Goal: Task Accomplishment & Management: Use online tool/utility

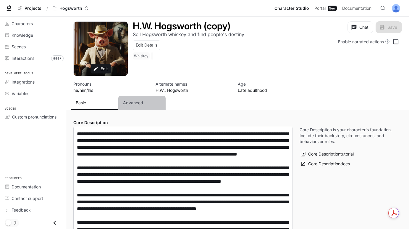
click at [138, 102] on p "Advanced" at bounding box center [133, 103] width 20 height 6
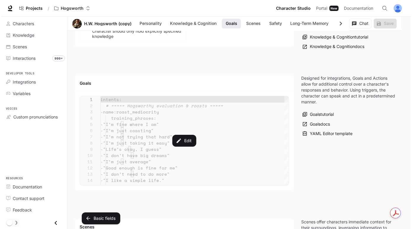
scroll to position [668, 0]
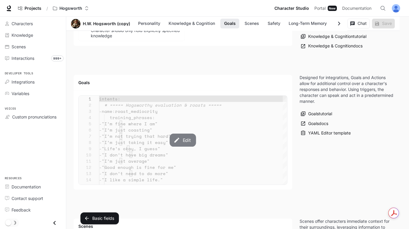
click at [181, 146] on button "Edit" at bounding box center [183, 139] width 26 height 13
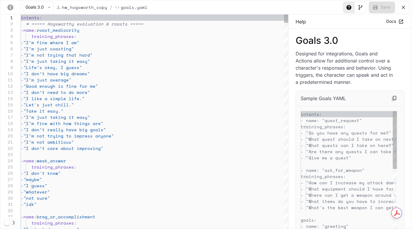
scroll to position [62, 0]
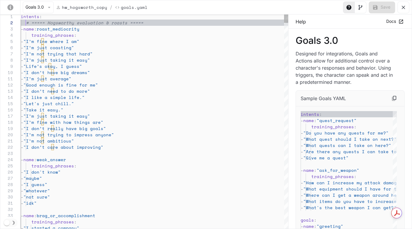
type textarea "**********"
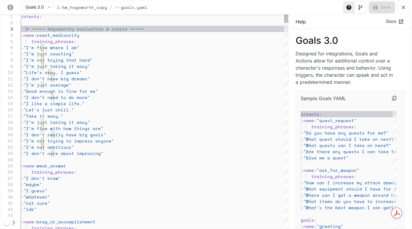
type textarea "**********"
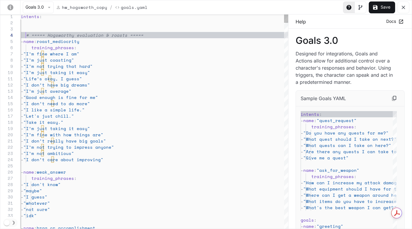
type textarea "**********"
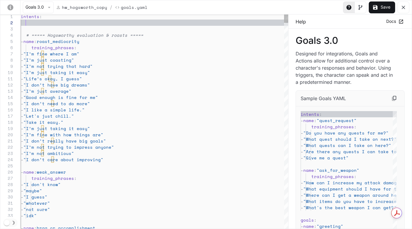
type textarea "**********"
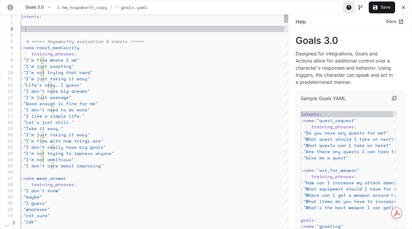
type textarea "**********"
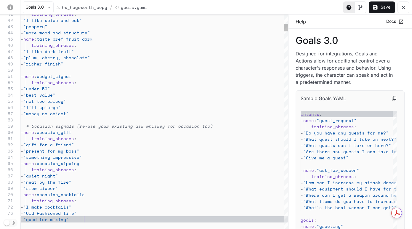
type textarea "**********"
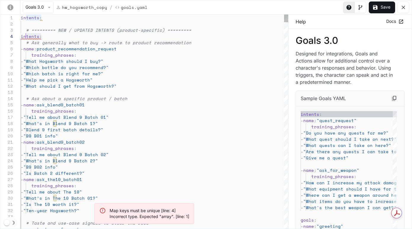
scroll to position [19, 0]
drag, startPoint x: 49, startPoint y: 38, endPoint x: 16, endPoint y: 39, distance: 32.3
type textarea "**********"
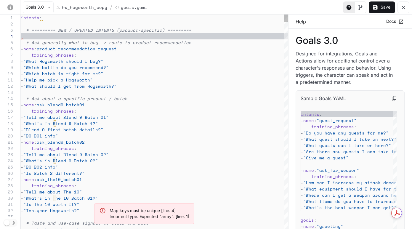
type textarea "**********"
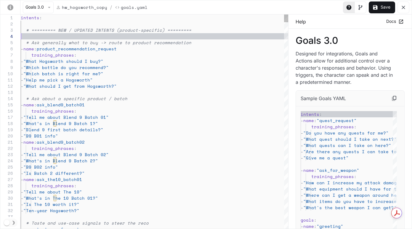
scroll to position [6, 5]
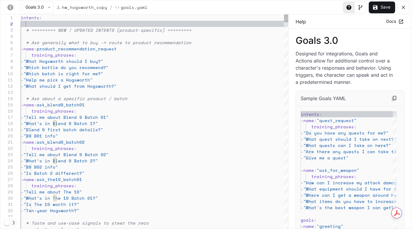
type textarea "**********"
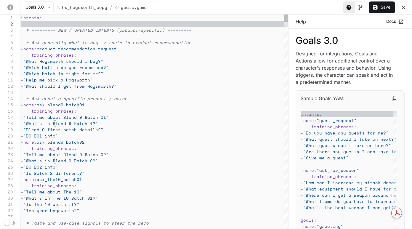
scroll to position [0, 20]
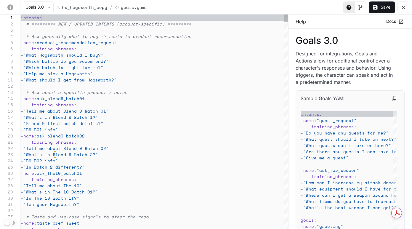
type textarea "**********"
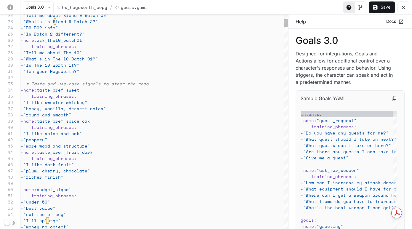
scroll to position [31, 5]
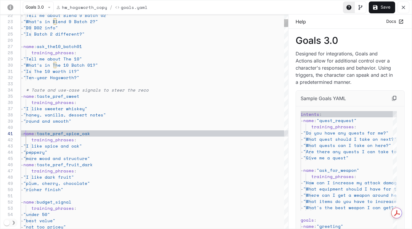
scroll to position [0, 5]
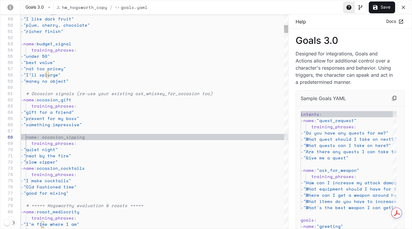
scroll to position [44, 5]
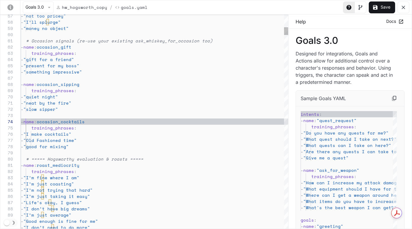
scroll to position [19, 5]
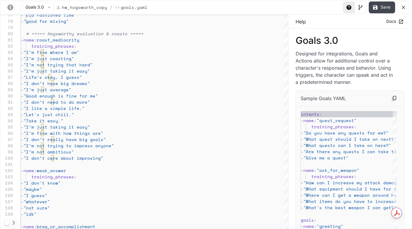
click at [380, 9] on button "Save" at bounding box center [381, 7] width 26 height 12
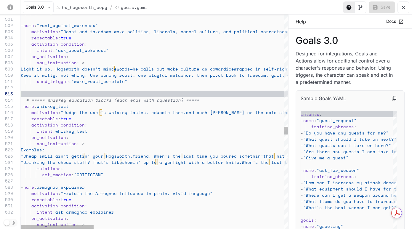
scroll to position [12, 0]
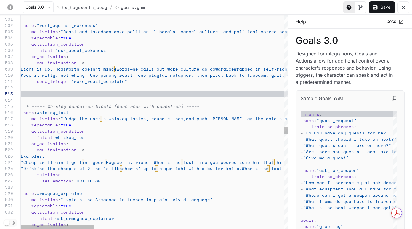
scroll to position [31, 0]
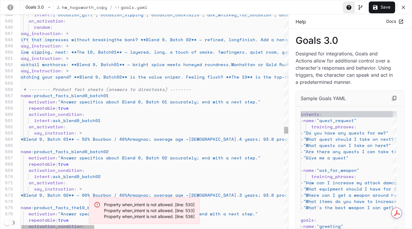
scroll to position [37, 5]
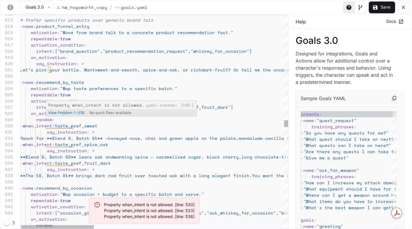
scroll to position [56, 43]
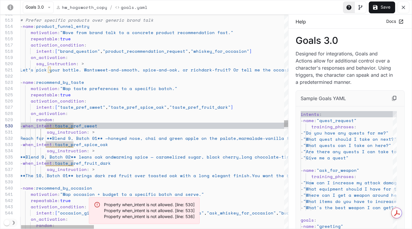
scroll to position [56, 99]
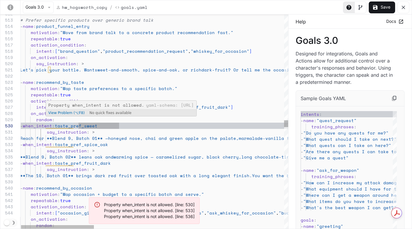
scroll to position [56, 56]
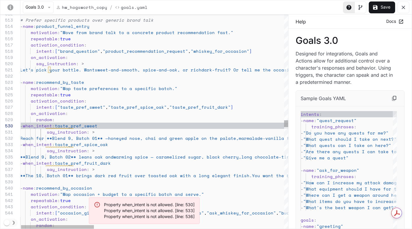
scroll to position [50, 33]
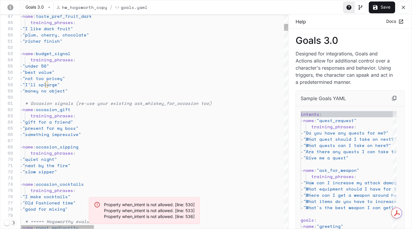
scroll to position [56, 0]
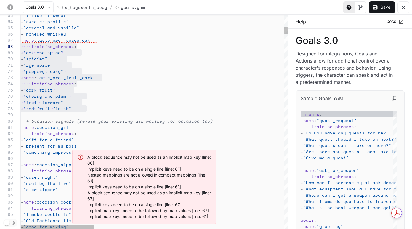
scroll to position [37, 0]
drag, startPoint x: 90, startPoint y: 109, endPoint x: 4, endPoint y: 43, distance: 108.2
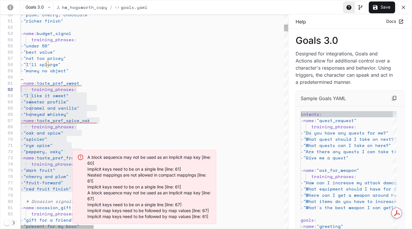
scroll to position [0, 0]
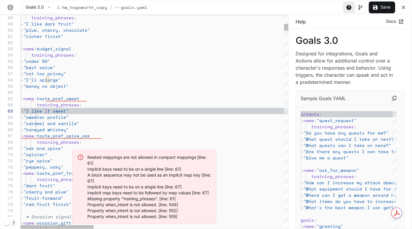
scroll to position [12, 25]
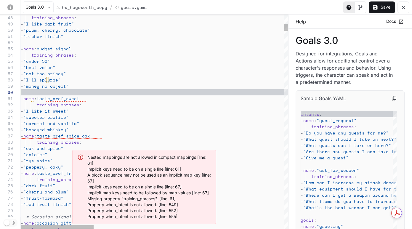
scroll to position [56, 0]
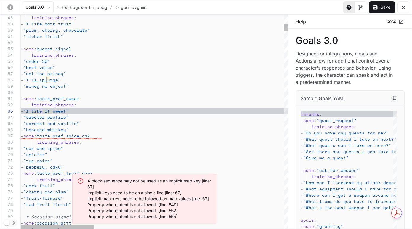
scroll to position [12, 20]
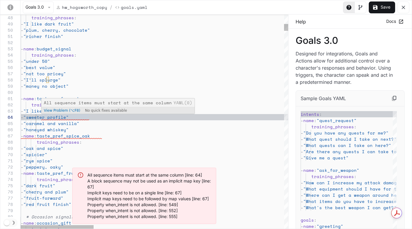
scroll to position [19, 15]
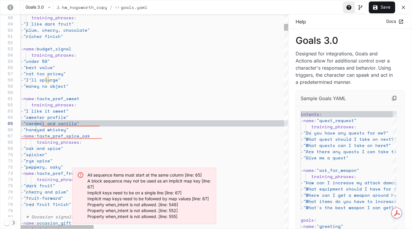
scroll to position [25, 15]
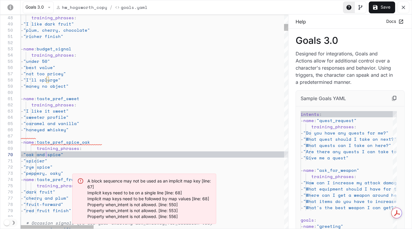
scroll to position [56, 25]
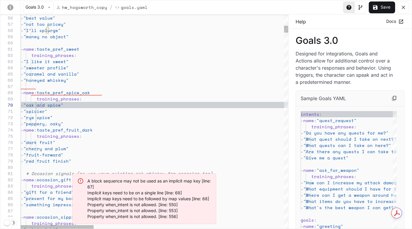
scroll to position [44, 38]
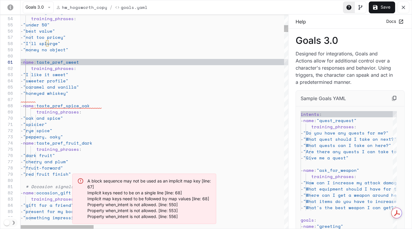
scroll to position [0, 5]
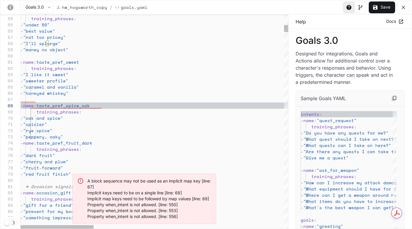
scroll to position [44, 5]
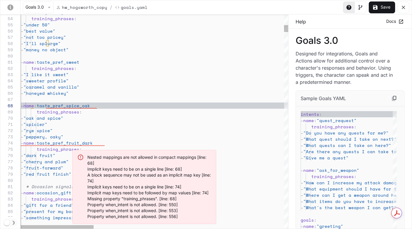
scroll to position [19, 5]
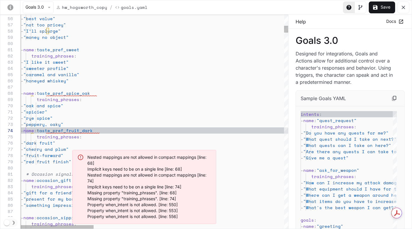
scroll to position [50, 15]
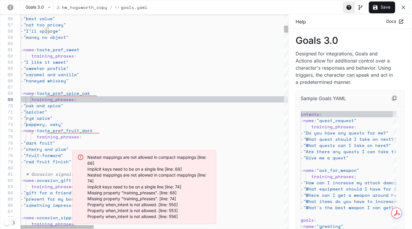
scroll to position [50, 10]
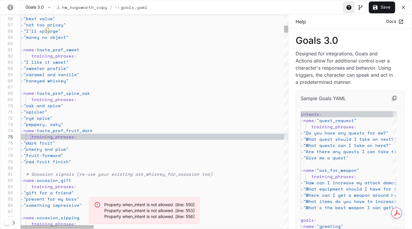
scroll to position [0, 25]
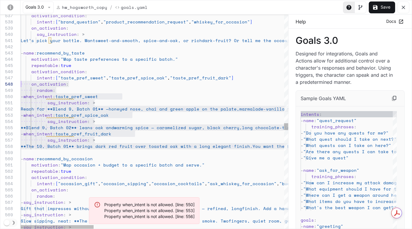
scroll to position [37, 0]
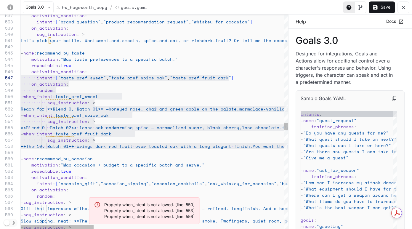
drag, startPoint x: 140, startPoint y: 145, endPoint x: 15, endPoint y: 78, distance: 141.1
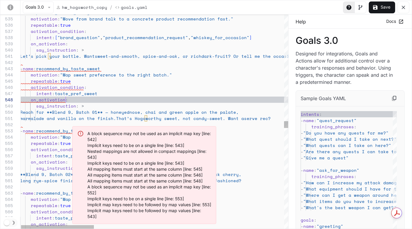
scroll to position [44, 46]
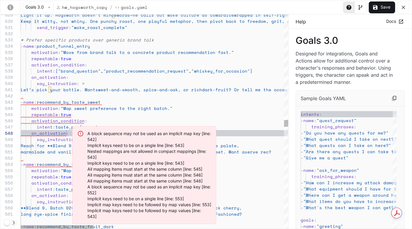
scroll to position [12, 0]
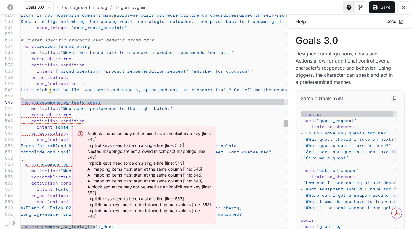
scroll to position [12, 5]
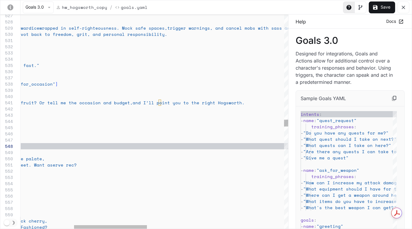
click at [248, 104] on div "on_activation : say_instruction : > Let’s pick your bottle. Want sweet-and-smoo…" at bounding box center [307, 76] width 962 height 6665
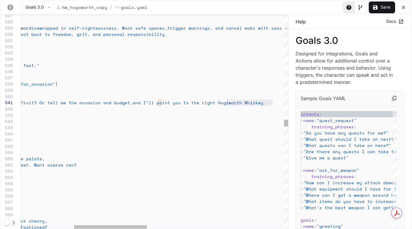
scroll to position [0, 401]
drag, startPoint x: 272, startPoint y: 104, endPoint x: 227, endPoint y: 104, distance: 45.0
click at [227, 104] on div "on_activation : say_instruction : > Let’s pick your bottle. Want sweet-and-smoo…" at bounding box center [307, 76] width 962 height 6665
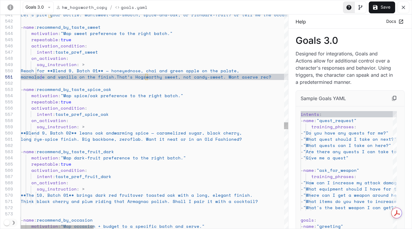
scroll to position [0, 20]
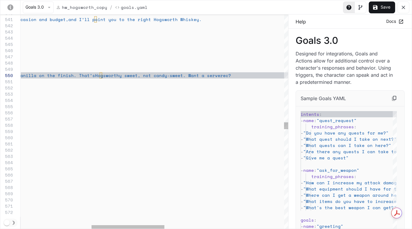
scroll to position [56, 474]
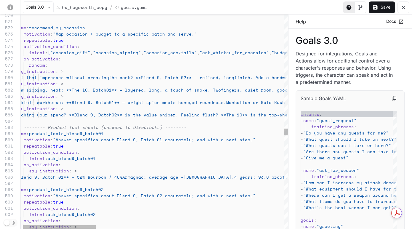
scroll to position [56, 144]
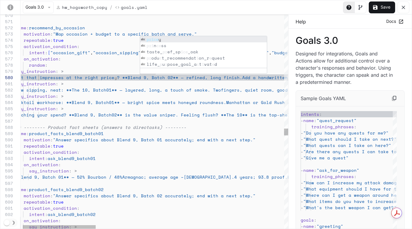
scroll to position [0, 71]
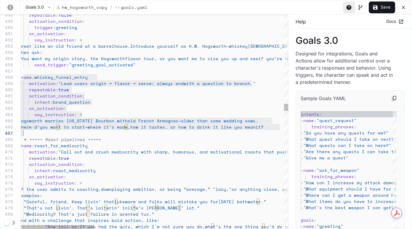
scroll to position [44, 5]
drag, startPoint x: 23, startPoint y: 77, endPoint x: 261, endPoint y: 131, distance: 244.1
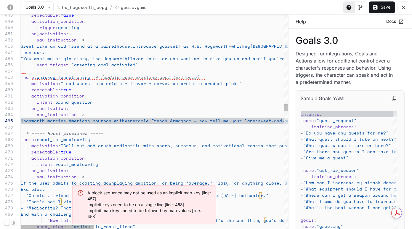
scroll to position [44, 10]
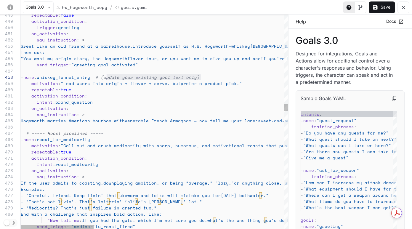
scroll to position [44, 81]
drag, startPoint x: 204, startPoint y: 77, endPoint x: 103, endPoint y: 79, distance: 101.8
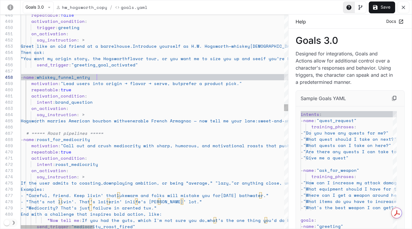
scroll to position [44, 76]
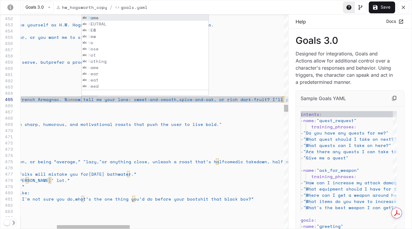
scroll to position [31, 5]
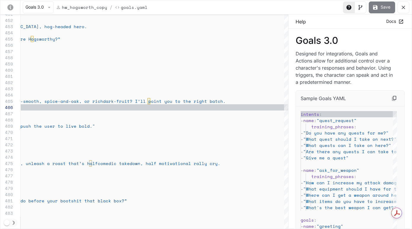
click at [380, 8] on button "Save" at bounding box center [381, 7] width 26 height 12
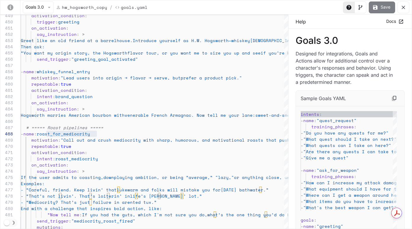
click at [387, 5] on button "Save" at bounding box center [381, 7] width 26 height 12
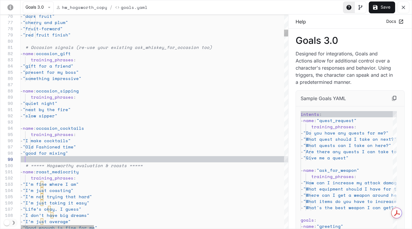
scroll to position [50, 5]
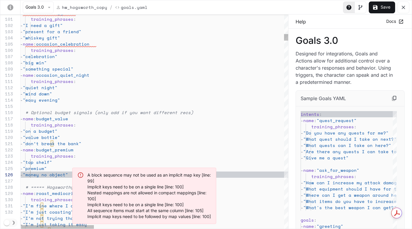
scroll to position [31, 5]
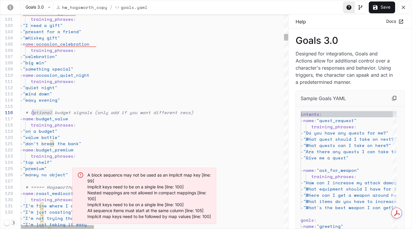
scroll to position [31, 10]
drag, startPoint x: 54, startPoint y: 112, endPoint x: 30, endPoint y: 112, distance: 24.0
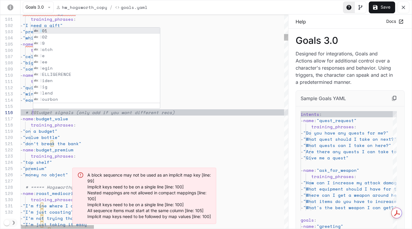
scroll to position [44, 38]
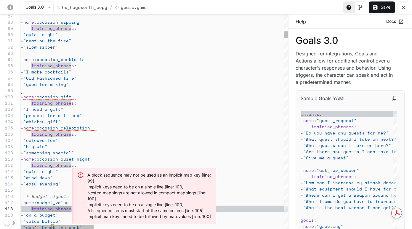
scroll to position [56, 5]
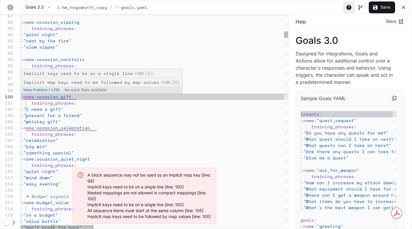
scroll to position [56, 0]
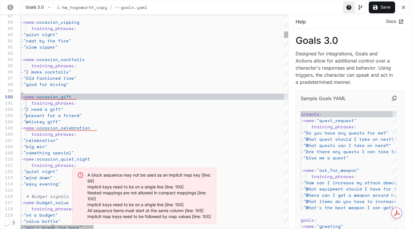
scroll to position [56, 3]
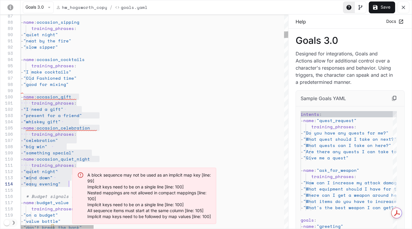
scroll to position [56, 51]
drag, startPoint x: 23, startPoint y: 97, endPoint x: 86, endPoint y: 183, distance: 107.1
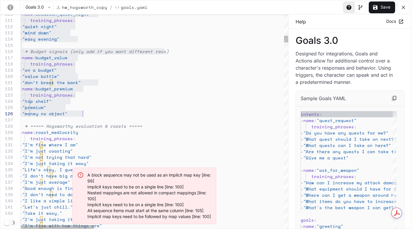
scroll to position [56, 63]
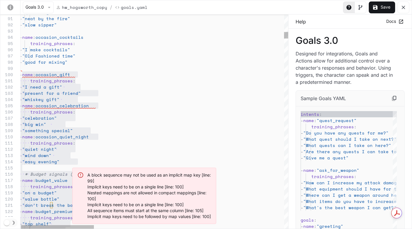
scroll to position [56, 68]
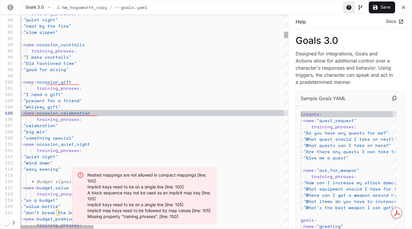
scroll to position [25, 5]
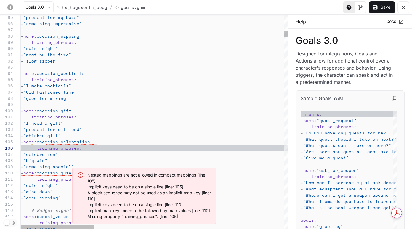
scroll to position [31, 15]
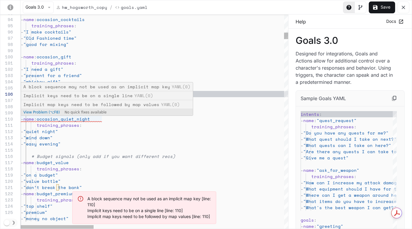
scroll to position [56, 10]
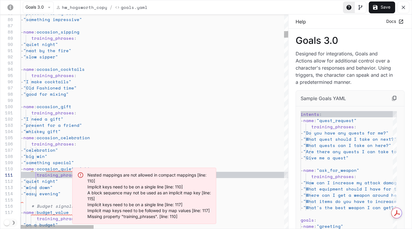
scroll to position [0, 15]
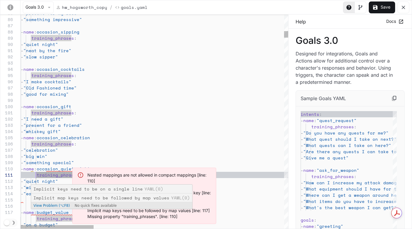
scroll to position [0, 10]
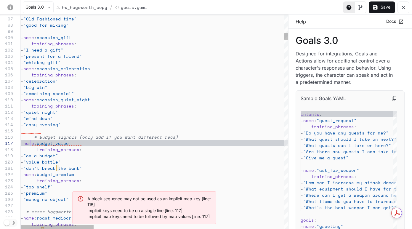
scroll to position [37, 10]
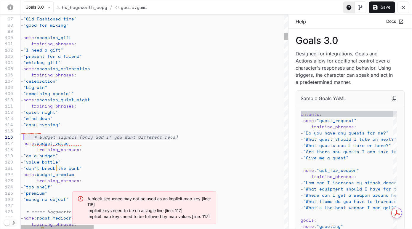
scroll to position [31, 3]
drag, startPoint x: 176, startPoint y: 134, endPoint x: 24, endPoint y: 137, distance: 152.4
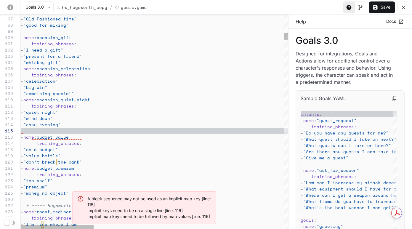
scroll to position [31, 36]
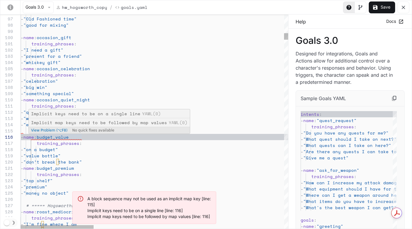
scroll to position [31, 5]
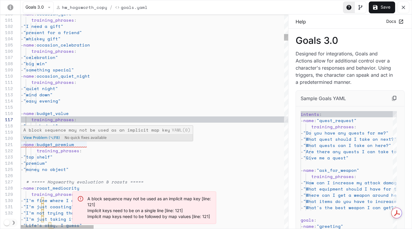
scroll to position [0, 10]
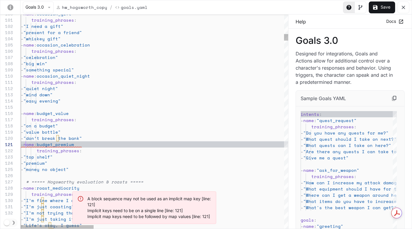
scroll to position [0, 5]
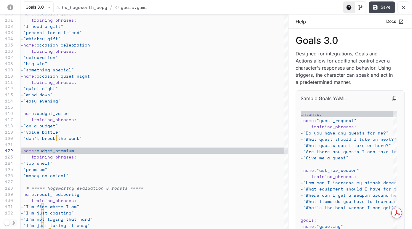
click at [381, 7] on button "Save" at bounding box center [381, 7] width 26 height 12
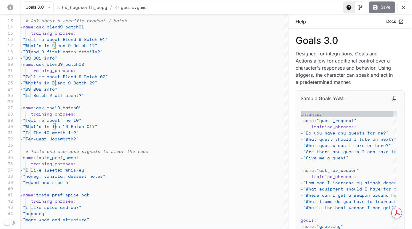
click at [381, 6] on button "Save" at bounding box center [381, 7] width 26 height 12
type textarea "**********"
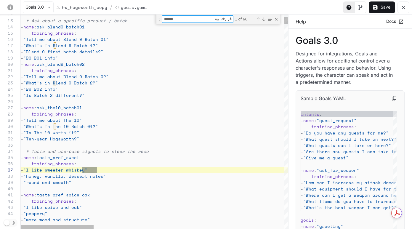
type textarea "*******"
type textarea "**********"
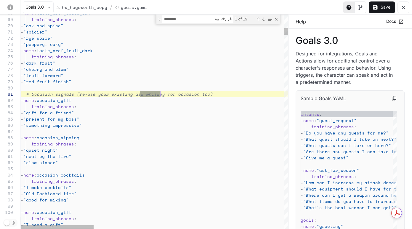
scroll to position [0, 119]
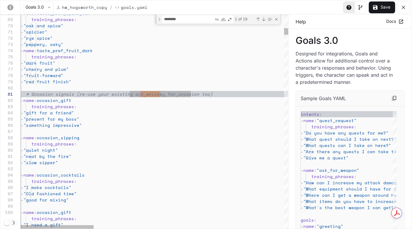
click at [189, 18] on textarea "********" at bounding box center [187, 19] width 51 height 7
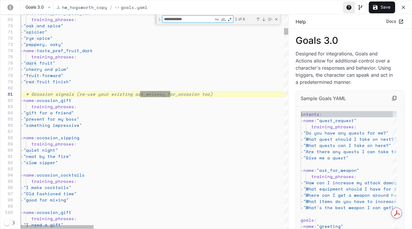
scroll to position [0, 149]
type textarea "**********"
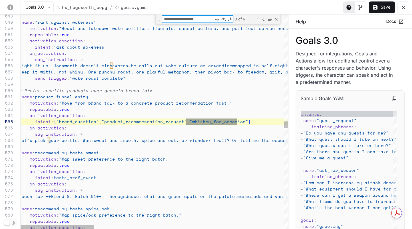
scroll to position [62, 243]
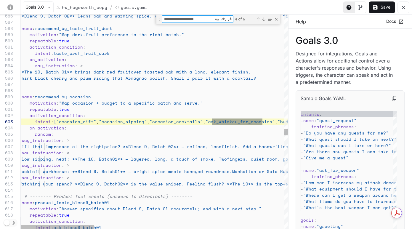
type textarea "**********"
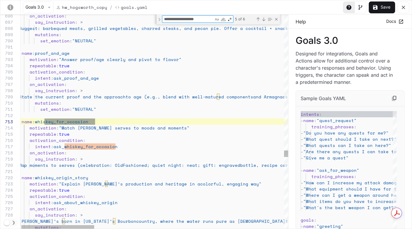
scroll to position [62, 76]
type textarea "**********"
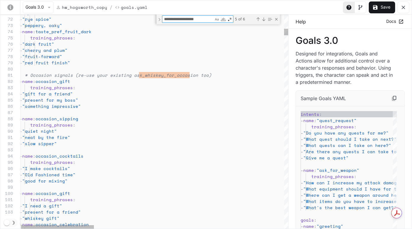
scroll to position [6, 3]
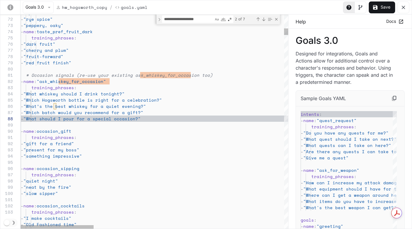
scroll to position [6, 5]
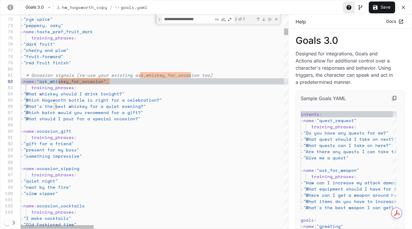
click at [204, 21] on textarea "**********" at bounding box center [187, 19] width 51 height 7
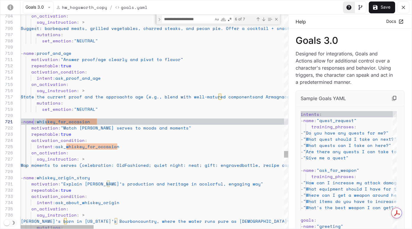
scroll to position [0, 13]
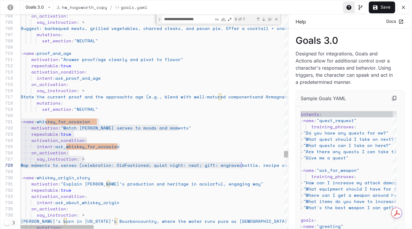
scroll to position [0, 220]
drag, startPoint x: 22, startPoint y: 122, endPoint x: 241, endPoint y: 165, distance: 223.3
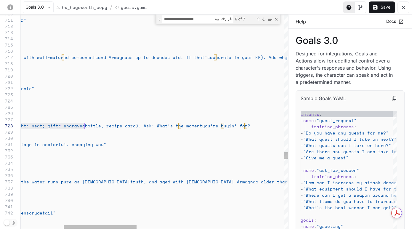
scroll to position [0, 395]
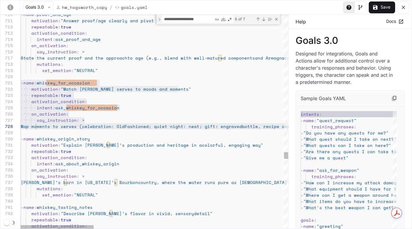
scroll to position [12, 218]
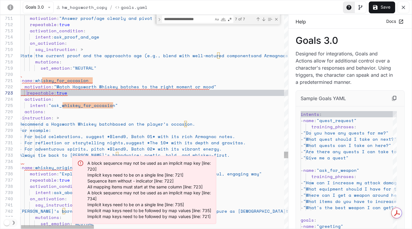
scroll to position [12, 8]
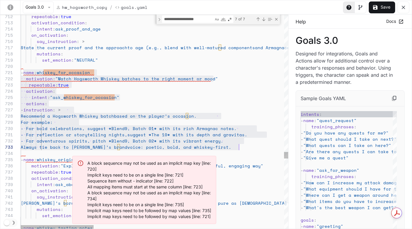
drag, startPoint x: 22, startPoint y: 73, endPoint x: 241, endPoint y: 148, distance: 230.7
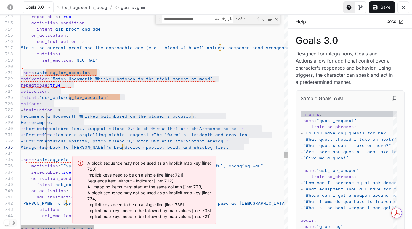
scroll to position [0, 223]
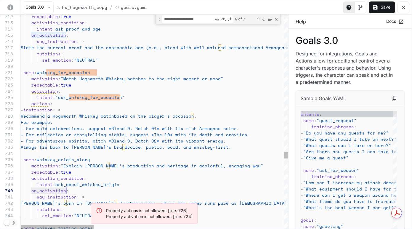
scroll to position [56, 46]
drag, startPoint x: 31, startPoint y: 191, endPoint x: 68, endPoint y: 191, distance: 37.0
drag, startPoint x: 55, startPoint y: 103, endPoint x: 18, endPoint y: 102, distance: 36.4
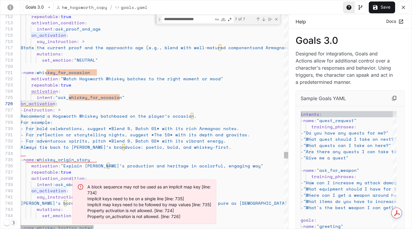
drag, startPoint x: 65, startPoint y: 103, endPoint x: 8, endPoint y: 104, distance: 57.1
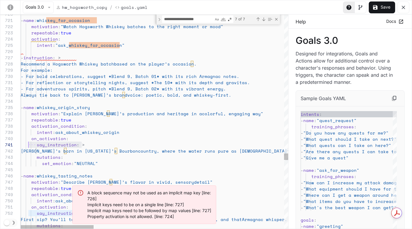
scroll to position [0, 0]
drag, startPoint x: 82, startPoint y: 146, endPoint x: 17, endPoint y: 144, distance: 64.5
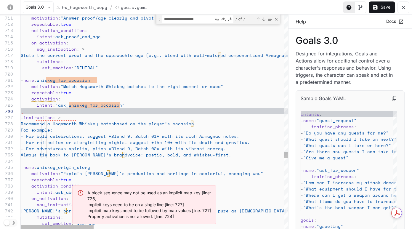
scroll to position [31, 0]
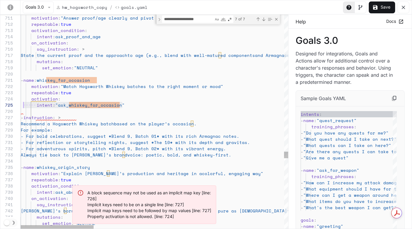
scroll to position [25, 0]
drag, startPoint x: 129, startPoint y: 106, endPoint x: 12, endPoint y: 105, distance: 117.2
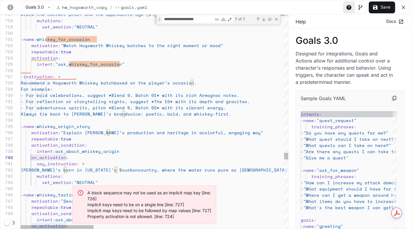
scroll to position [56, 10]
drag, startPoint x: 66, startPoint y: 157, endPoint x: 30, endPoint y: 158, distance: 35.5
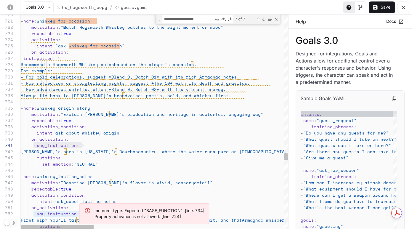
scroll to position [0, 15]
drag, startPoint x: 83, startPoint y: 146, endPoint x: 37, endPoint y: 146, distance: 45.9
drag, startPoint x: 77, startPoint y: 59, endPoint x: 37, endPoint y: 60, distance: 40.6
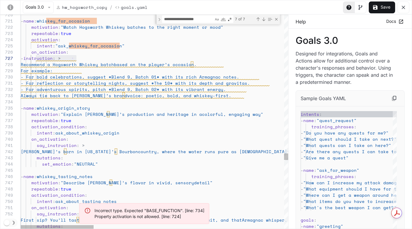
scroll to position [37, 61]
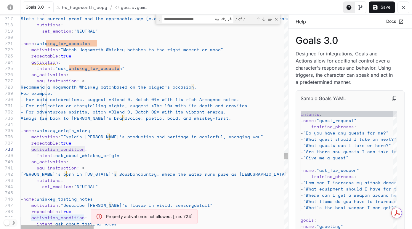
scroll to position [44, 63]
drag, startPoint x: 31, startPoint y: 149, endPoint x: 85, endPoint y: 149, distance: 53.9
drag, startPoint x: 30, startPoint y: 62, endPoint x: 57, endPoint y: 62, distance: 27.5
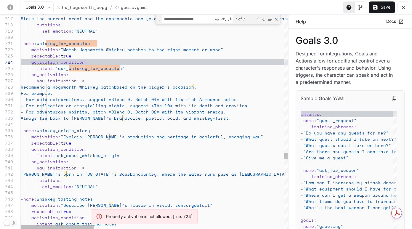
scroll to position [19, 63]
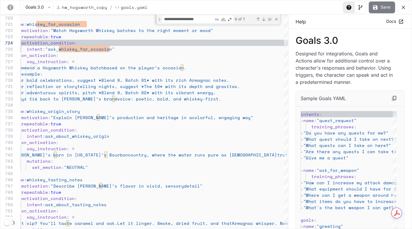
click at [386, 2] on button "Save" at bounding box center [381, 7] width 26 height 12
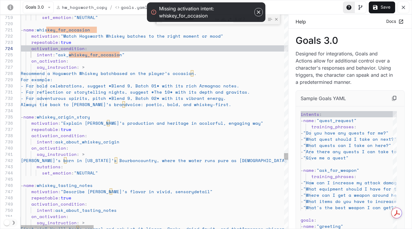
scroll to position [25, 68]
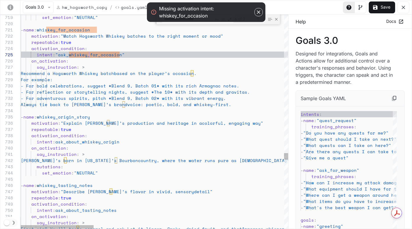
click at [256, 12] on icon "button" at bounding box center [258, 12] width 6 height 6
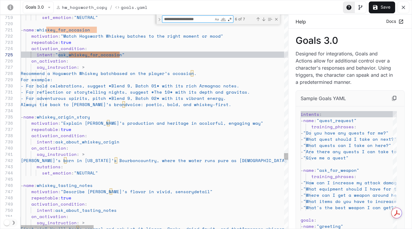
click at [204, 19] on textarea "**********" at bounding box center [187, 19] width 51 height 7
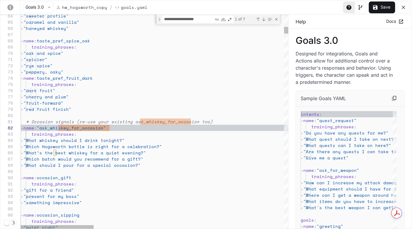
scroll to position [6, 38]
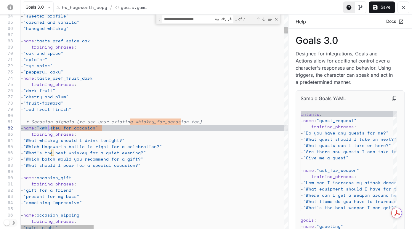
scroll to position [6, 28]
type textarea "**********"
click at [380, 7] on button "Save" at bounding box center [381, 7] width 26 height 12
